Goal: Information Seeking & Learning: Learn about a topic

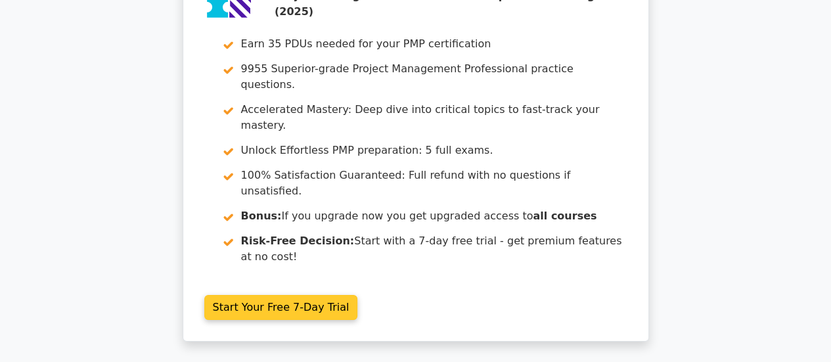
scroll to position [2285, 0]
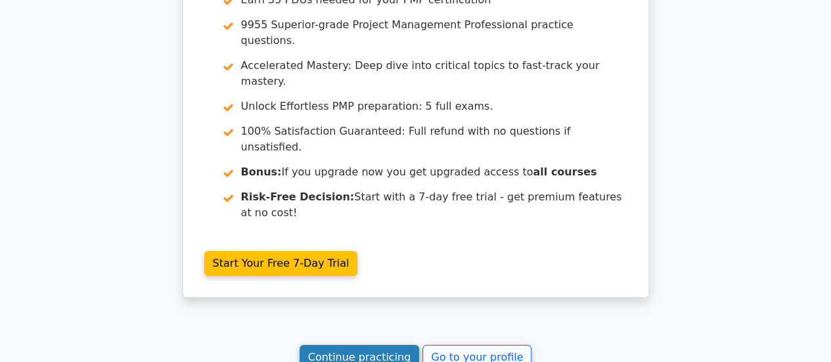
click at [373, 345] on link "Continue practicing" at bounding box center [360, 357] width 120 height 25
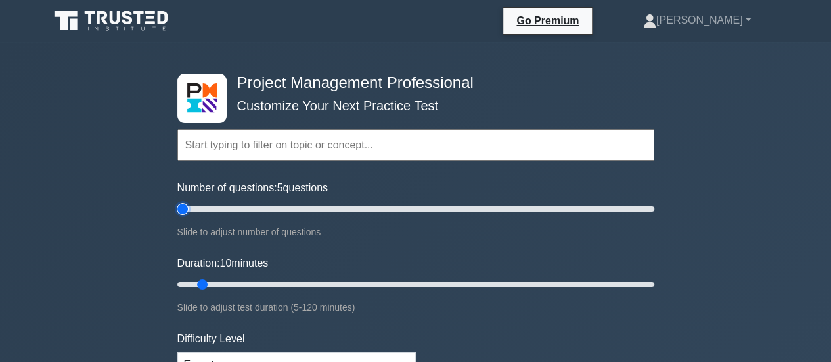
type input "5"
click at [187, 208] on input "Number of questions: 5 questions" at bounding box center [415, 209] width 477 height 16
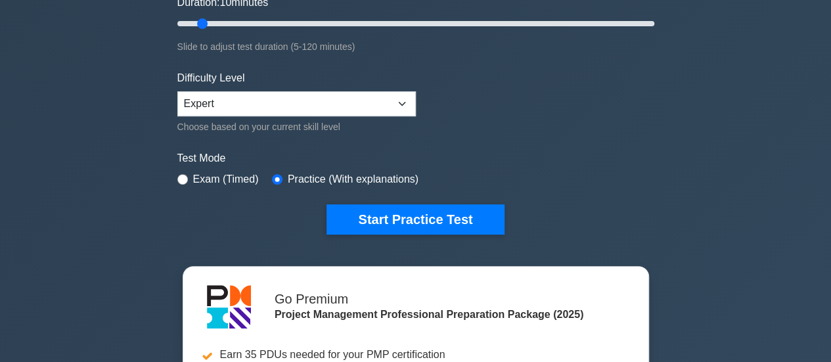
scroll to position [263, 0]
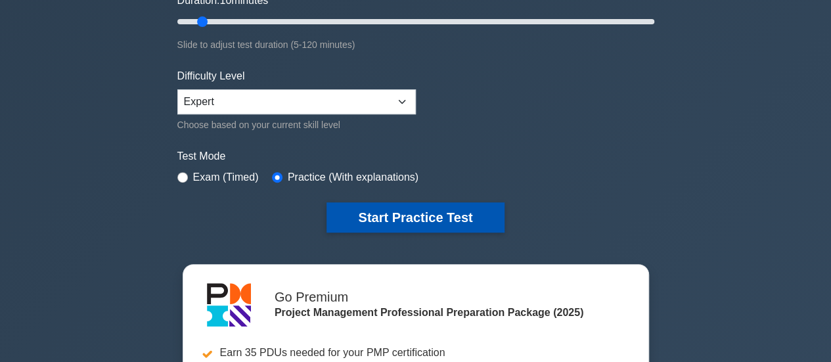
click at [347, 204] on button "Start Practice Test" at bounding box center [415, 217] width 177 height 30
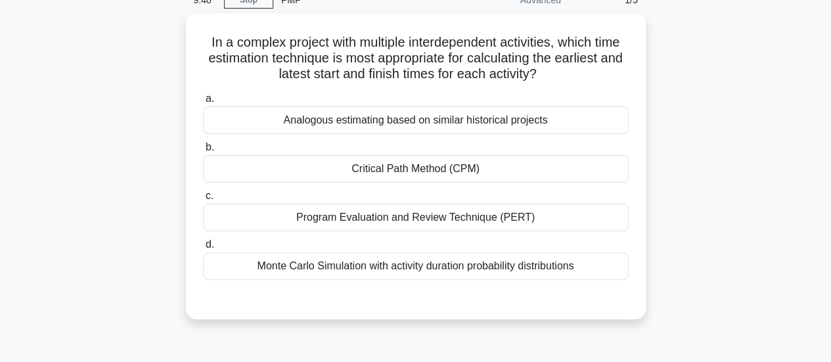
scroll to position [66, 0]
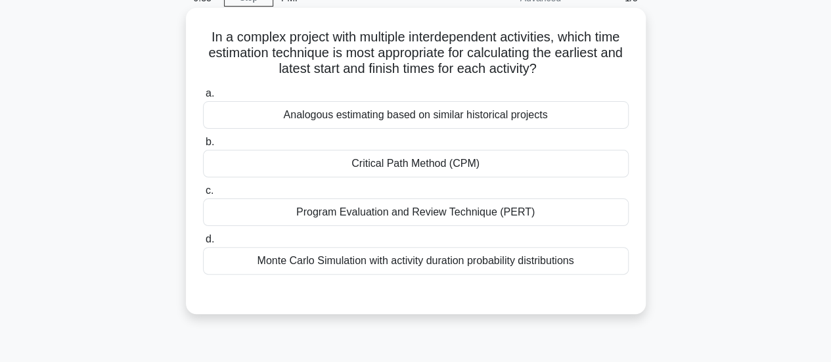
click at [333, 170] on div "Critical Path Method (CPM)" at bounding box center [416, 164] width 426 height 28
click at [203, 147] on input "b. Critical Path Method (CPM)" at bounding box center [203, 142] width 0 height 9
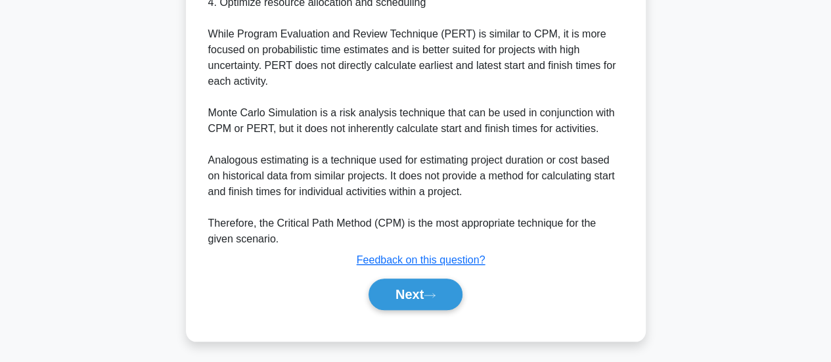
scroll to position [572, 0]
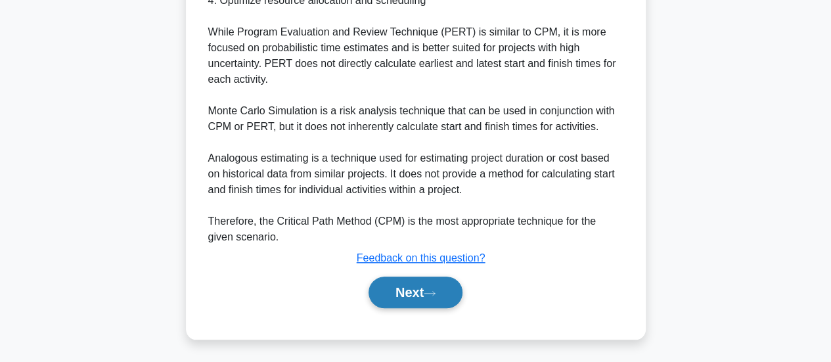
click at [398, 298] on button "Next" at bounding box center [416, 293] width 94 height 32
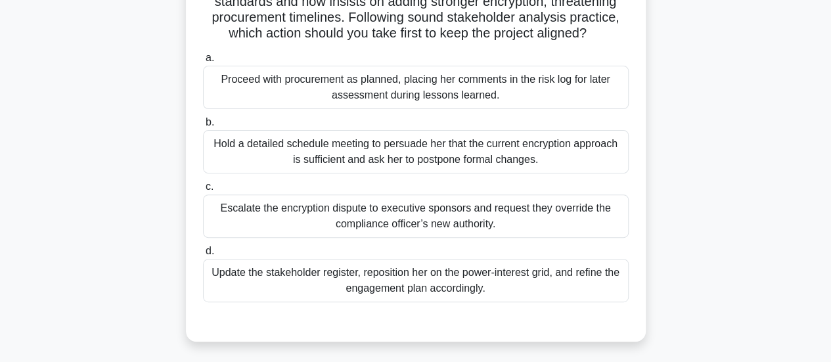
scroll to position [150, 0]
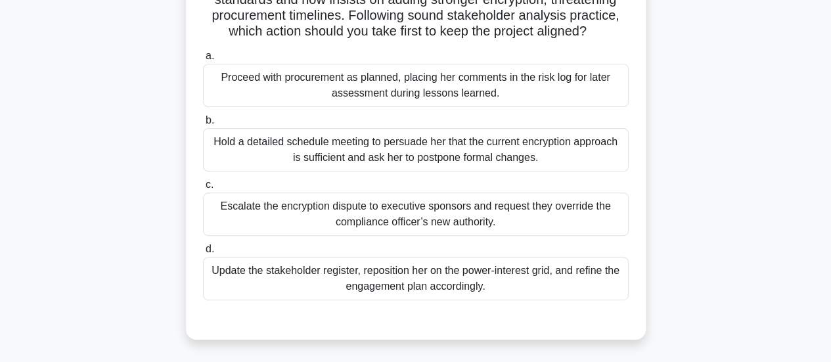
click at [267, 297] on div "Update the stakeholder register, reposition her on the power-interest grid, and…" at bounding box center [416, 278] width 426 height 43
click at [203, 254] on input "d. Update the stakeholder register, reposition her on the power-interest grid, …" at bounding box center [203, 249] width 0 height 9
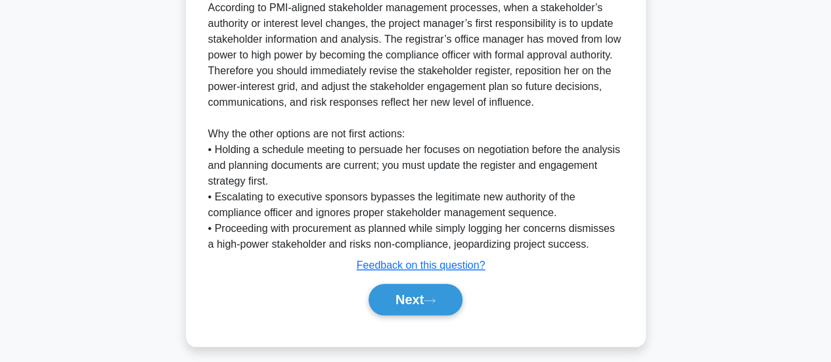
scroll to position [525, 0]
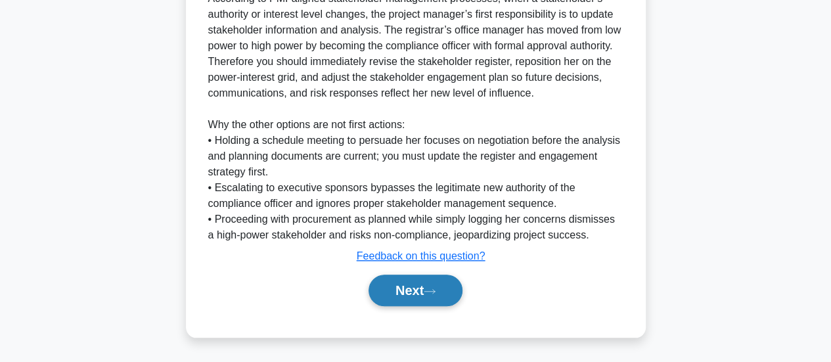
click at [398, 281] on button "Next" at bounding box center [416, 291] width 94 height 32
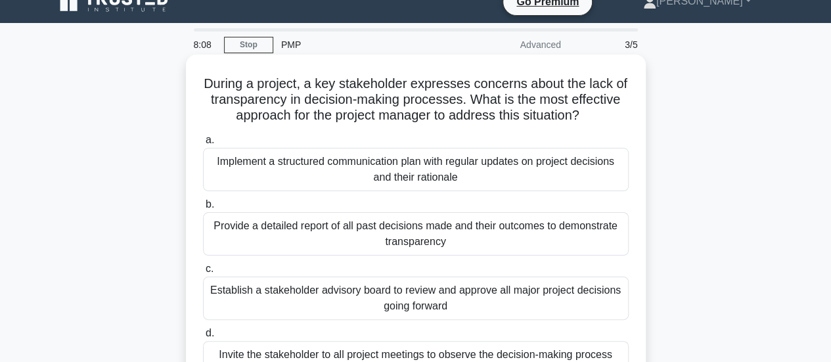
scroll to position [85, 0]
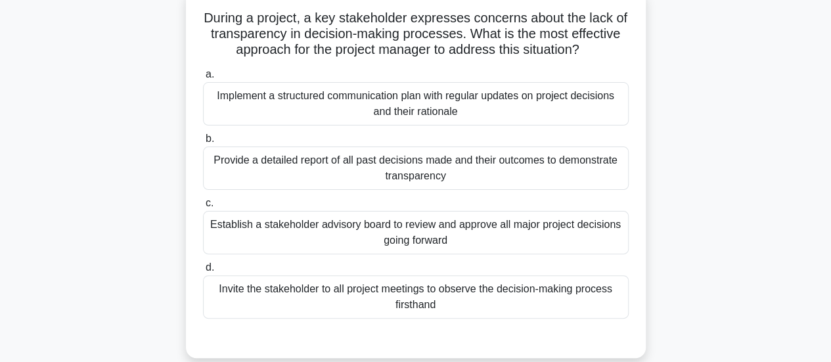
click at [272, 122] on div "Implement a structured communication plan with regular updates on project decis…" at bounding box center [416, 103] width 426 height 43
click at [203, 79] on input "a. Implement a structured communication plan with regular updates on project de…" at bounding box center [203, 74] width 0 height 9
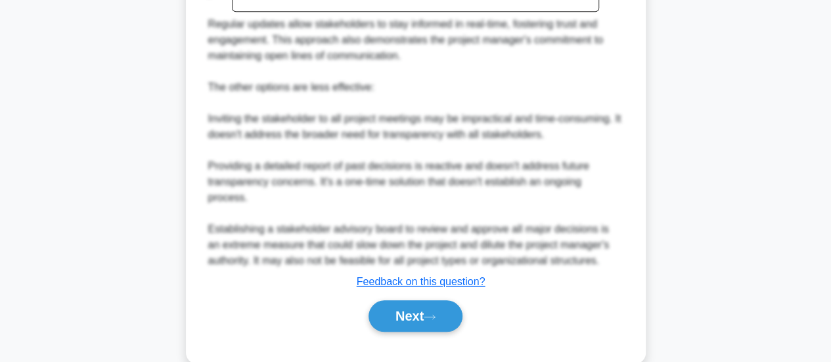
scroll to position [588, 0]
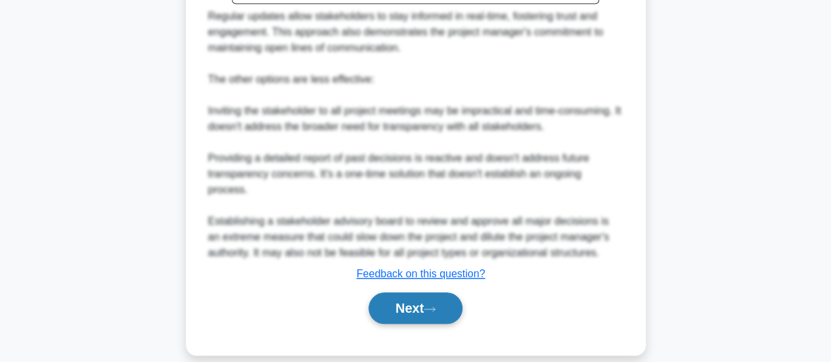
click at [402, 292] on button "Next" at bounding box center [416, 308] width 94 height 32
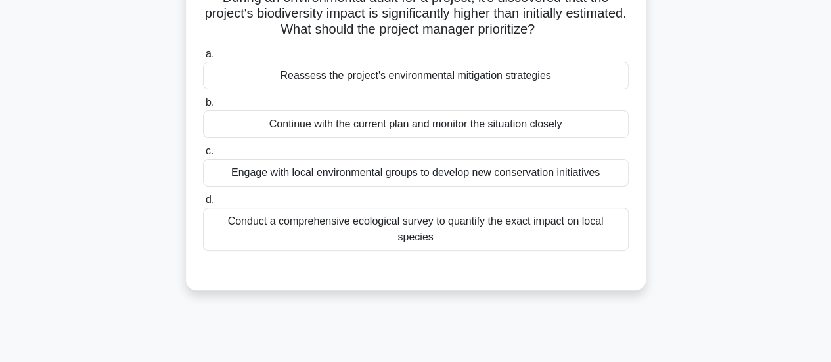
scroll to position [19, 0]
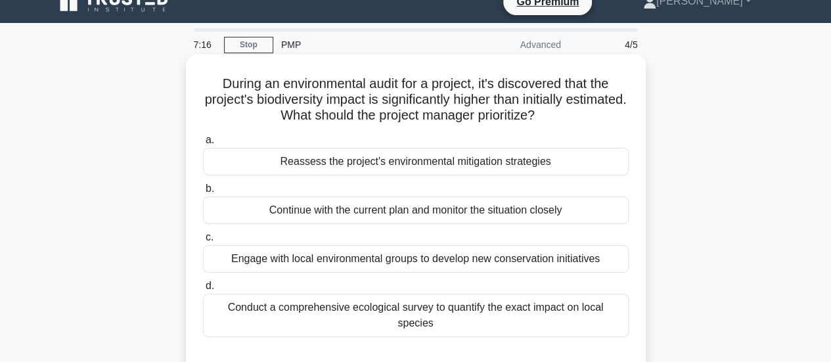
click at [268, 154] on div "Reassess the project's environmental mitigation strategies" at bounding box center [416, 162] width 426 height 28
click at [203, 145] on input "a. Reassess the project's environmental mitigation strategies" at bounding box center [203, 140] width 0 height 9
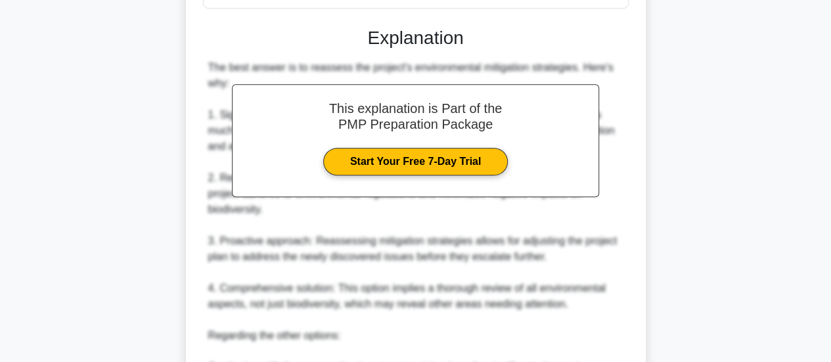
scroll to position [604, 0]
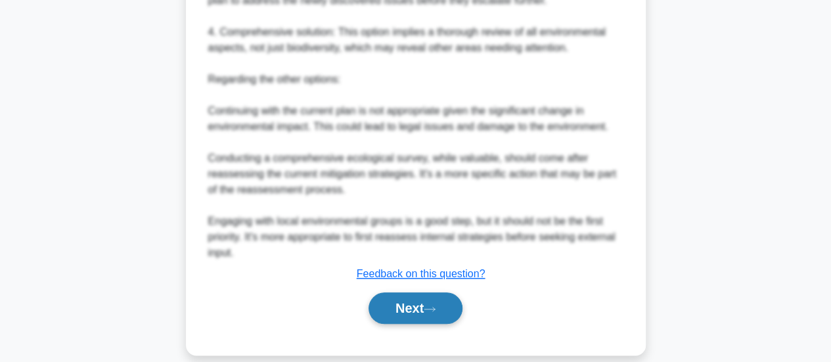
click at [404, 292] on button "Next" at bounding box center [416, 308] width 94 height 32
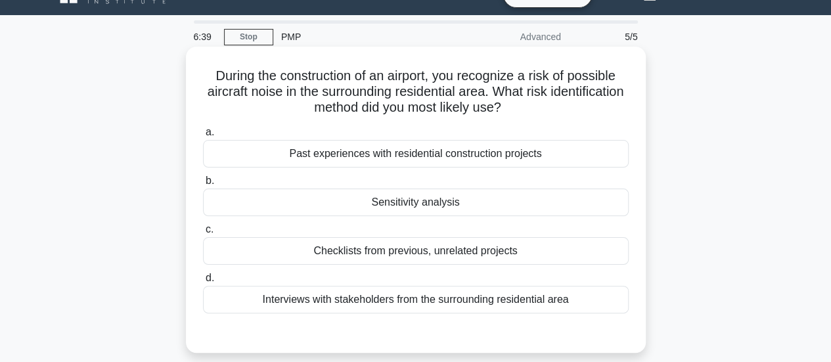
scroll to position [19, 0]
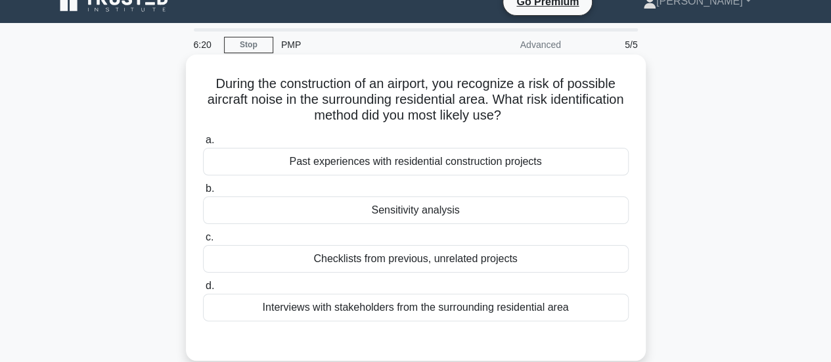
click at [253, 219] on div "Sensitivity analysis" at bounding box center [416, 210] width 426 height 28
click at [203, 193] on input "b. Sensitivity analysis" at bounding box center [203, 189] width 0 height 9
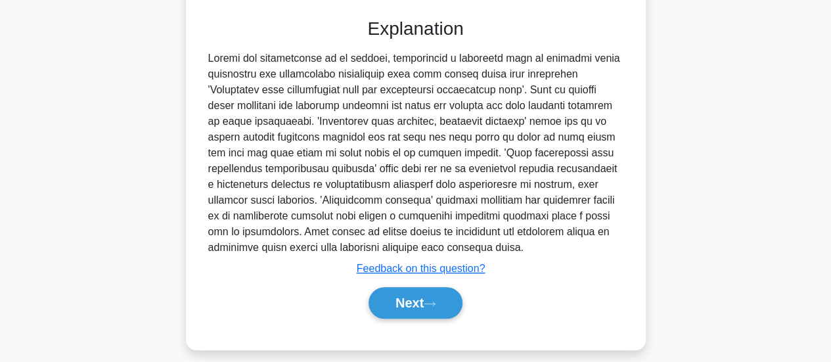
scroll to position [354, 0]
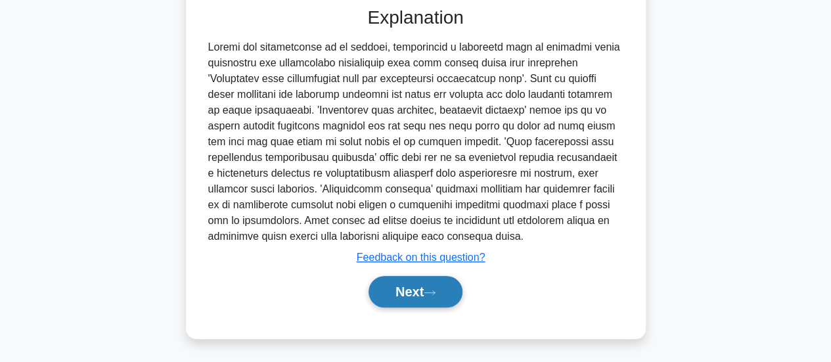
click at [388, 285] on button "Next" at bounding box center [416, 292] width 94 height 32
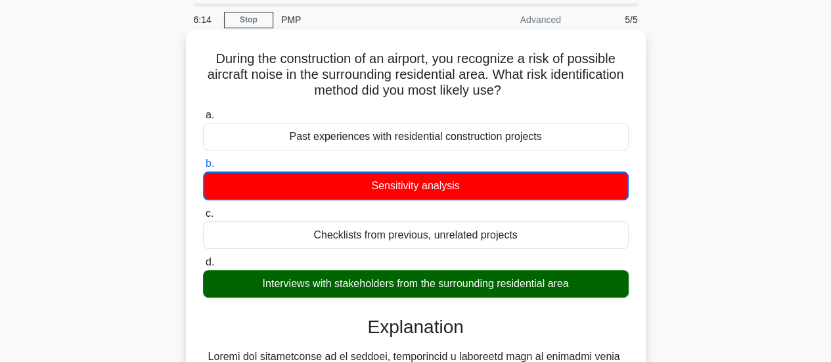
scroll to position [25, 0]
